Goal: Navigation & Orientation: Understand site structure

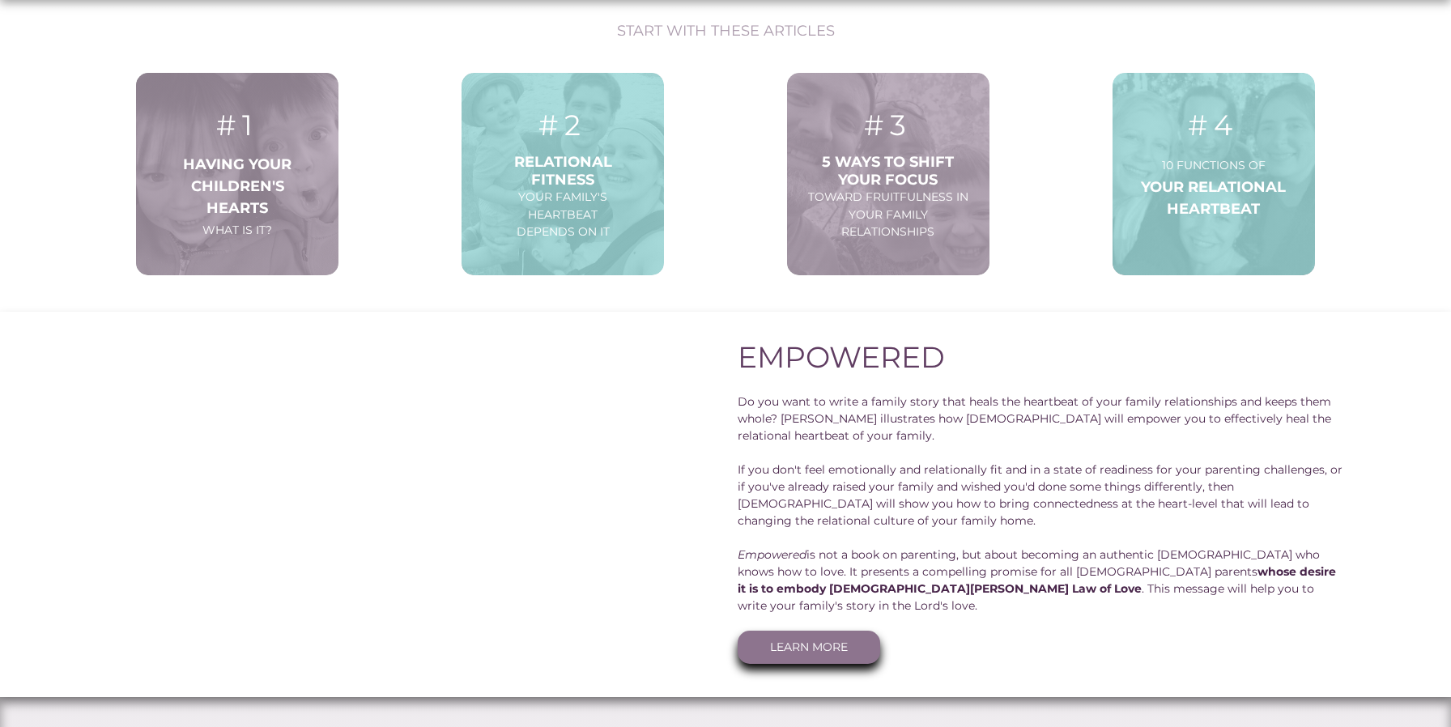
scroll to position [1727, 0]
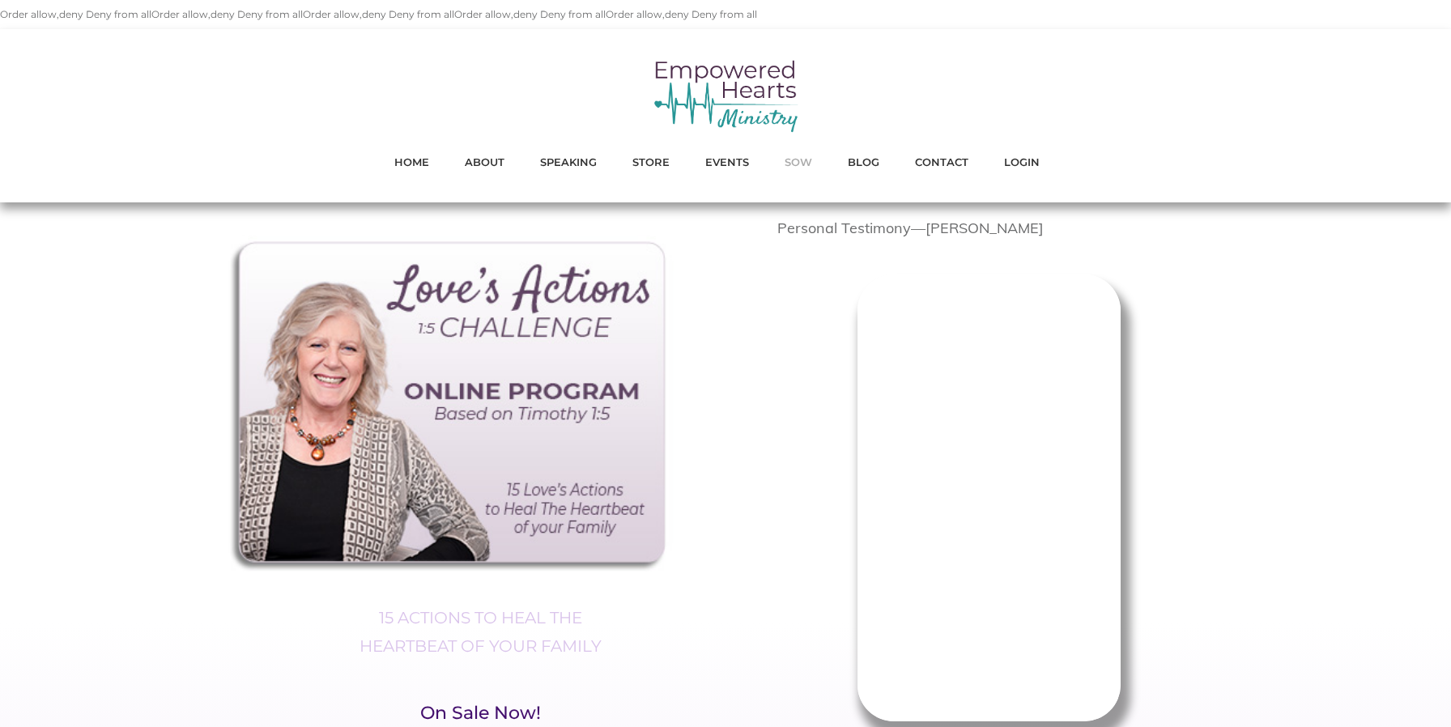
click at [801, 163] on span "SOW" at bounding box center [799, 161] width 28 height 21
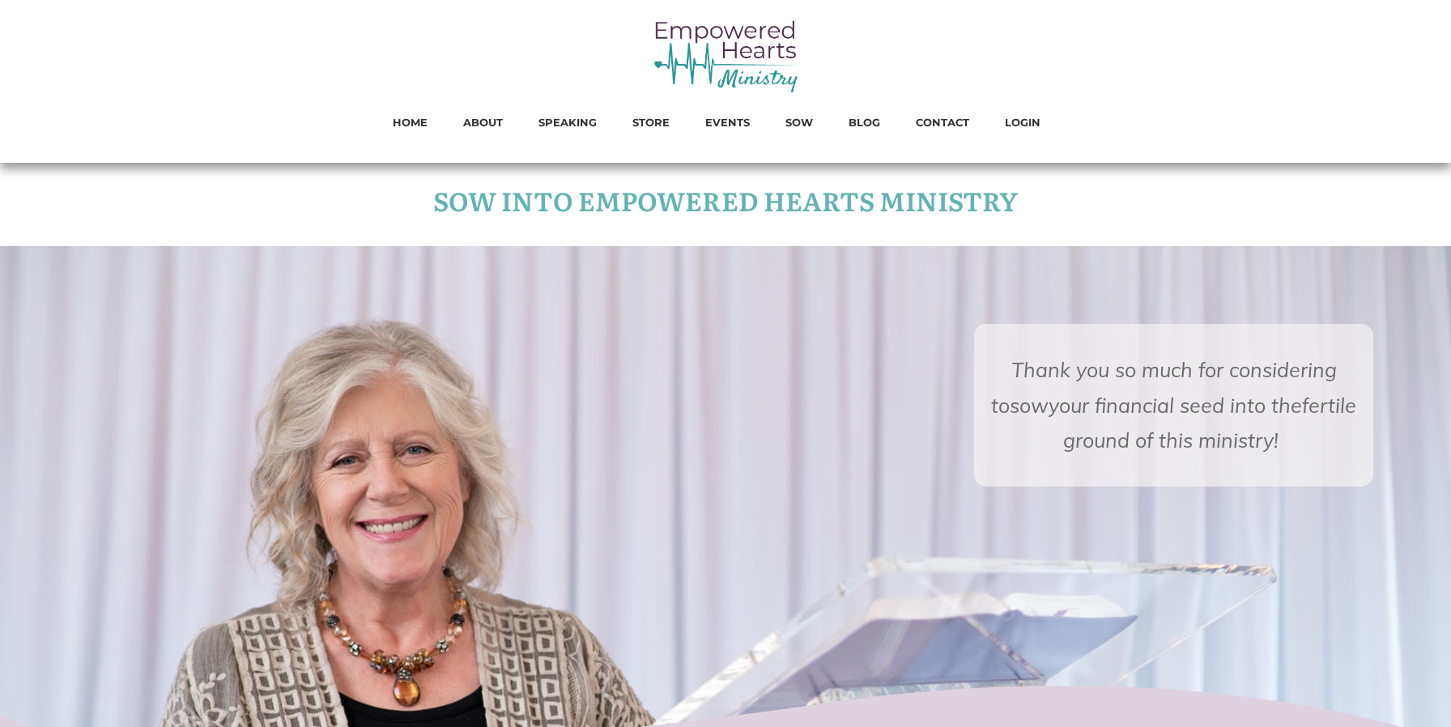
scroll to position [941, 0]
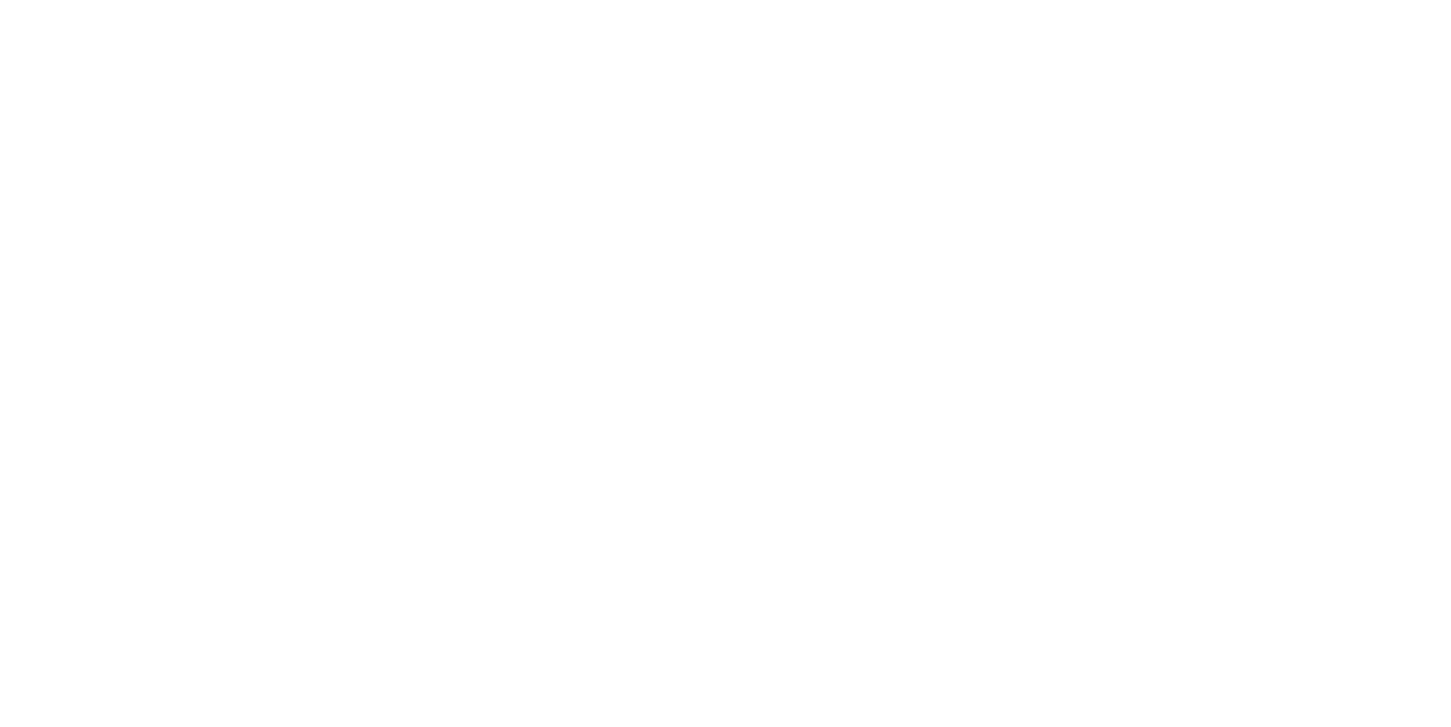
scroll to position [24, 0]
